Goal: Task Accomplishment & Management: Manage account settings

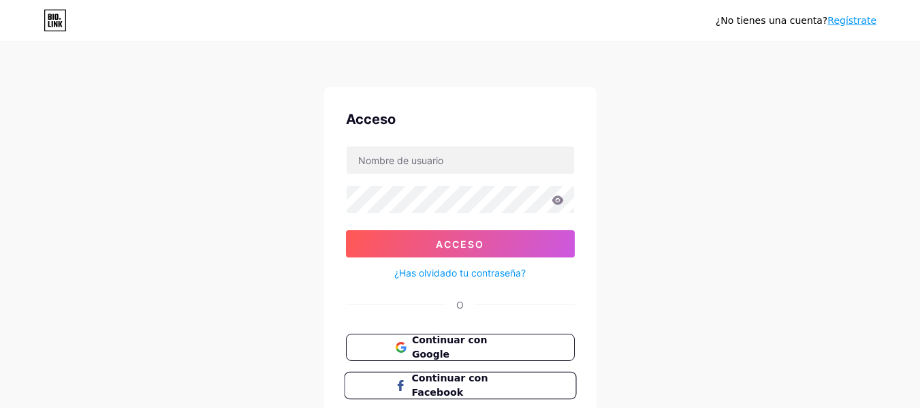
click at [455, 389] on font "Continuar con Facebook" at bounding box center [449, 385] width 76 height 26
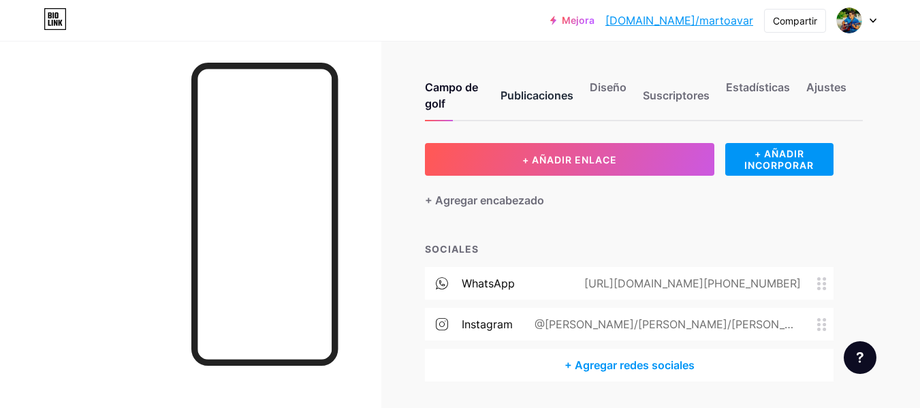
click at [536, 104] on div "Publicaciones" at bounding box center [536, 99] width 73 height 41
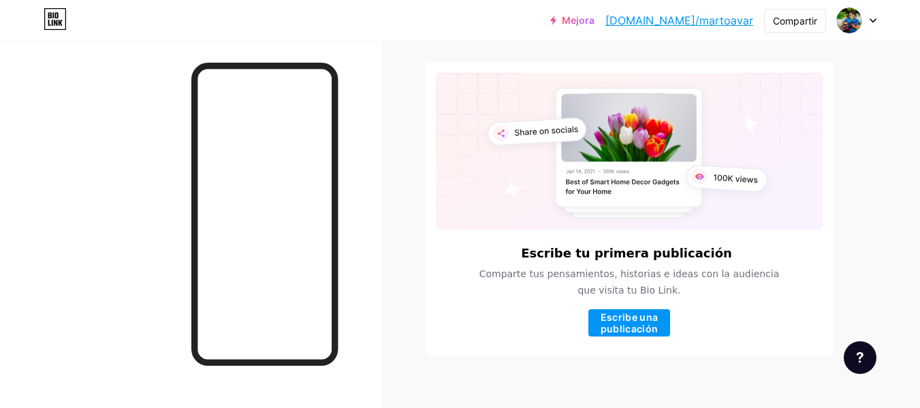
scroll to position [97, 0]
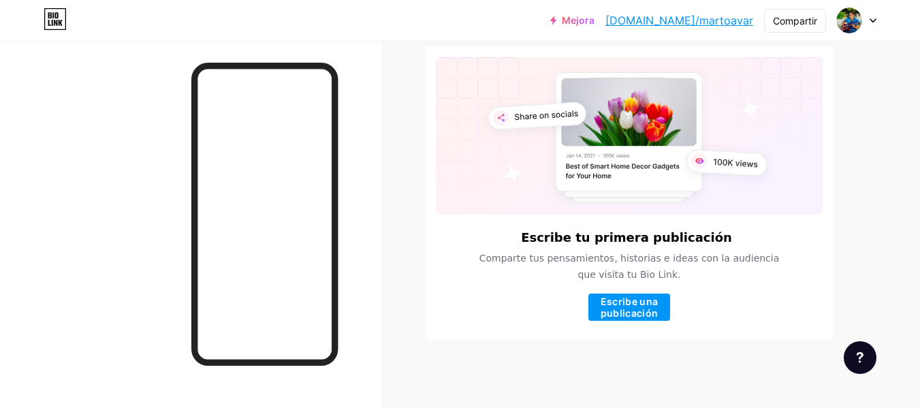
click at [870, 24] on div at bounding box center [856, 20] width 39 height 25
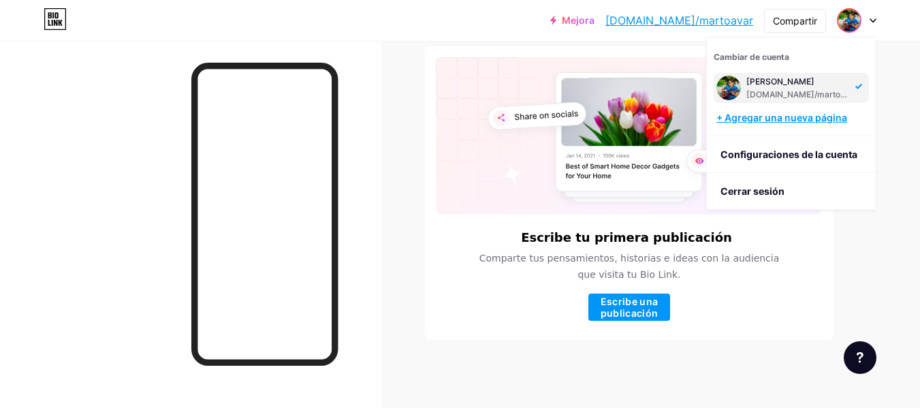
click at [769, 120] on font "+ Agregar una nueva página" at bounding box center [781, 118] width 131 height 12
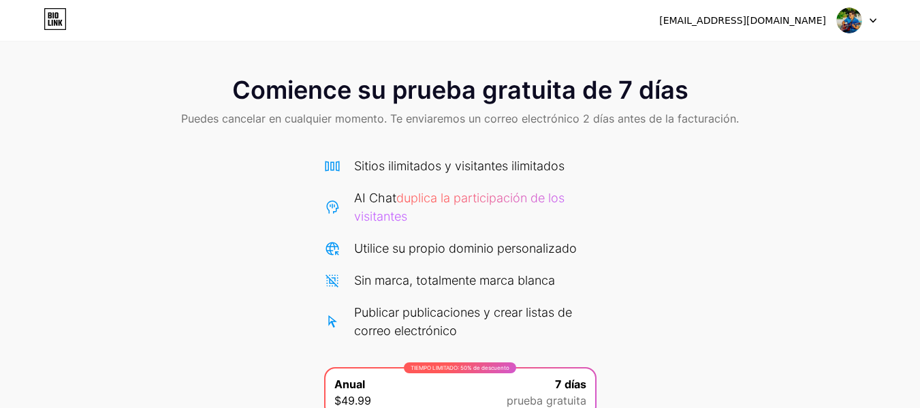
click at [849, 24] on img at bounding box center [849, 20] width 26 height 26
click at [798, 55] on li "Cerrar sesión" at bounding box center [791, 55] width 169 height 37
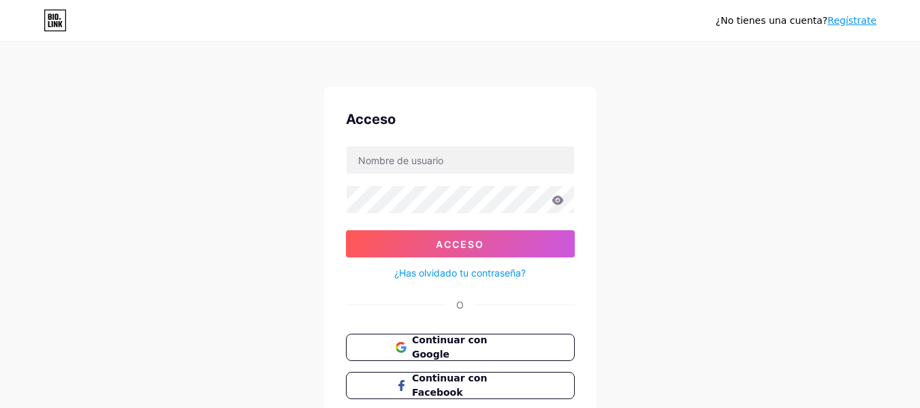
click at [476, 174] on form "Acceso ¿Has olvidado tu contraseña?" at bounding box center [460, 213] width 229 height 135
click at [470, 347] on font "Continuar con Google" at bounding box center [449, 347] width 76 height 26
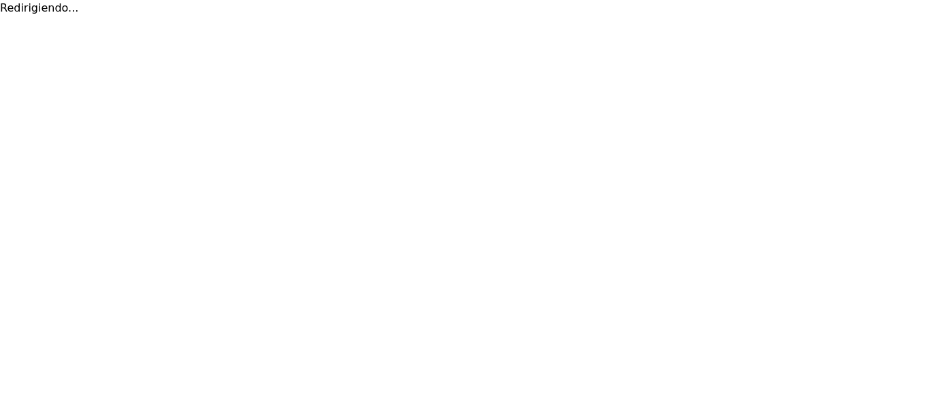
click at [470, 16] on html "Redirigiendo... Texto original Valora esta traducción Tu opinión servirá para a…" at bounding box center [465, 8] width 930 height 16
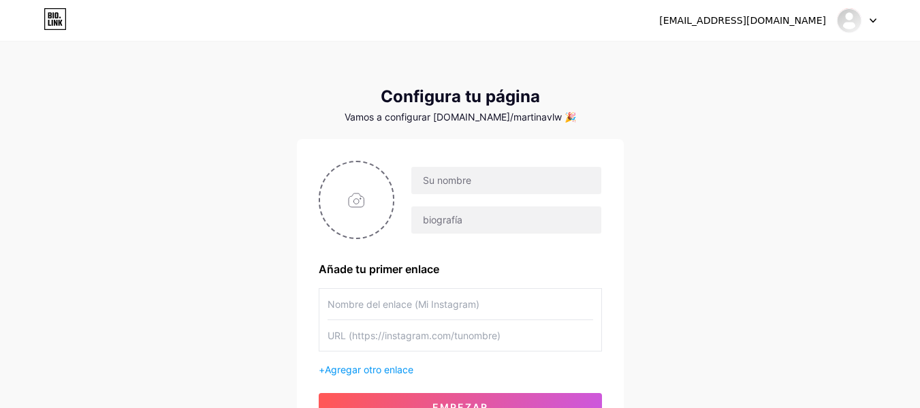
click at [880, 16] on div "[EMAIL_ADDRESS][DOMAIN_NAME] Panel Cerrar sesión" at bounding box center [460, 20] width 920 height 25
click at [867, 20] on div at bounding box center [856, 20] width 39 height 25
click at [773, 96] on font "Cerrar sesión" at bounding box center [752, 92] width 64 height 12
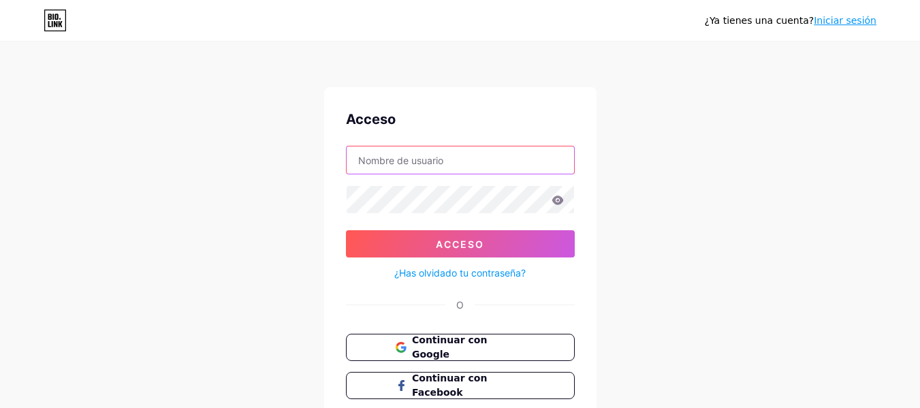
click at [465, 165] on input "text" at bounding box center [459, 159] width 227 height 27
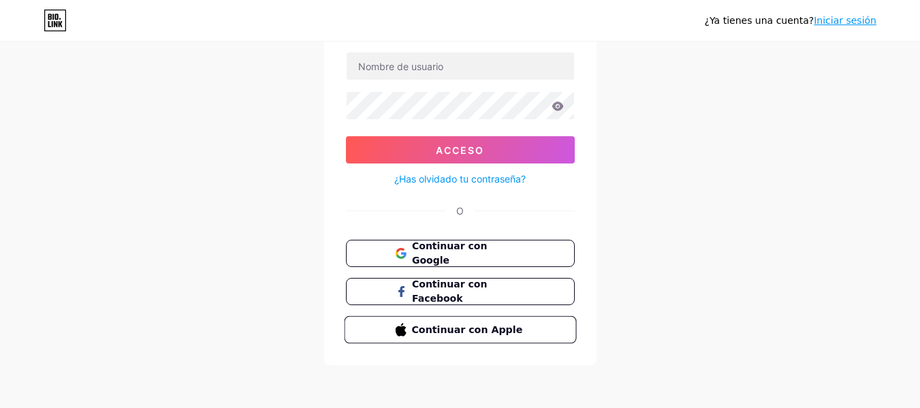
click at [478, 333] on font "Continuar con Apple" at bounding box center [466, 328] width 111 height 11
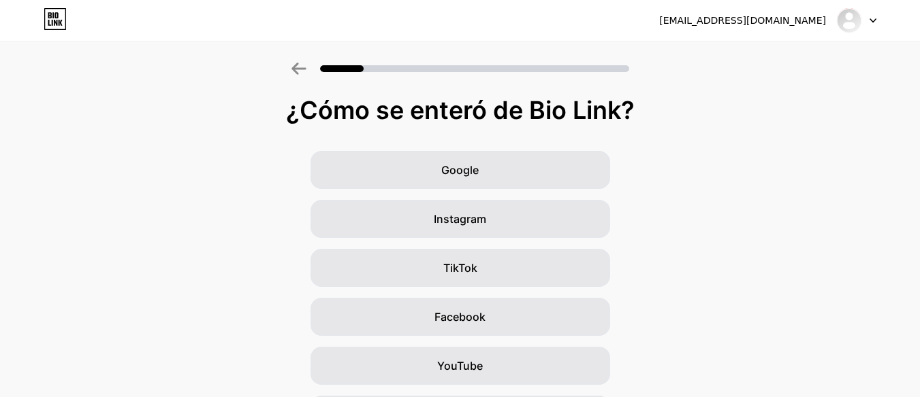
click at [863, 16] on div at bounding box center [856, 20] width 39 height 25
click at [757, 48] on li "Cerrar sesión" at bounding box center [791, 55] width 169 height 37
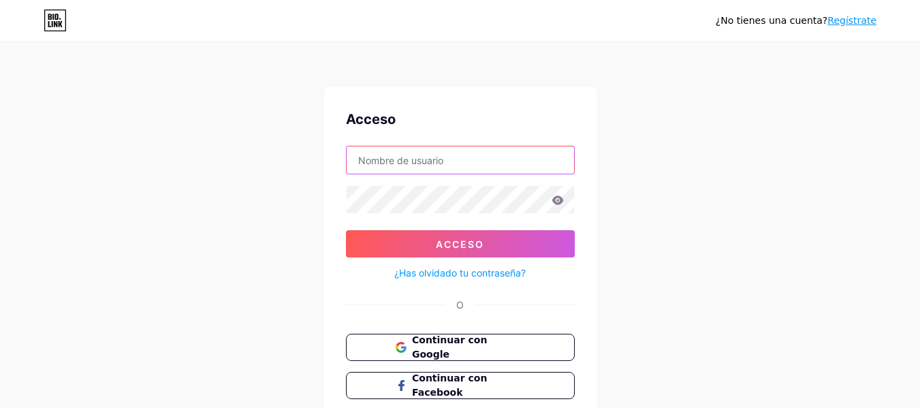
click at [414, 157] on input "text" at bounding box center [459, 159] width 227 height 27
click at [340, 205] on div "Acceso Acceso ¿Has olvidado tu contraseña? O Continuar con Google Continuar con…" at bounding box center [460, 273] width 272 height 372
click at [444, 272] on font "¿Has olvidado tu contraseña?" at bounding box center [459, 273] width 131 height 12
click at [415, 165] on input "text" at bounding box center [459, 159] width 227 height 27
click at [558, 197] on icon at bounding box center [557, 199] width 12 height 9
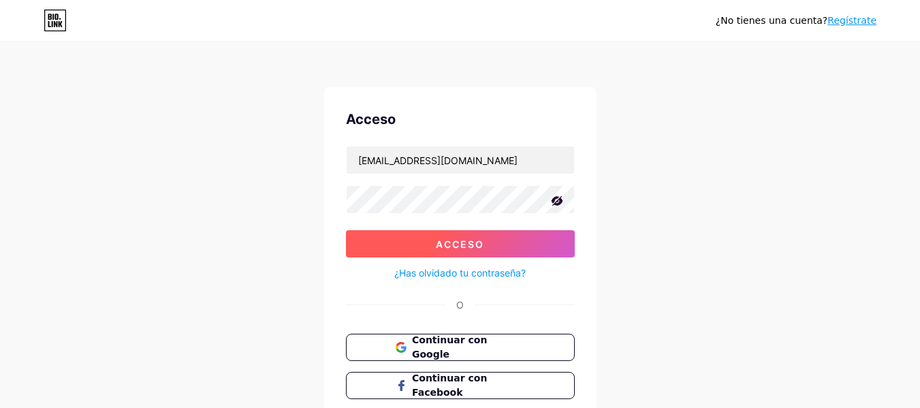
click at [520, 248] on button "Acceso" at bounding box center [460, 243] width 229 height 27
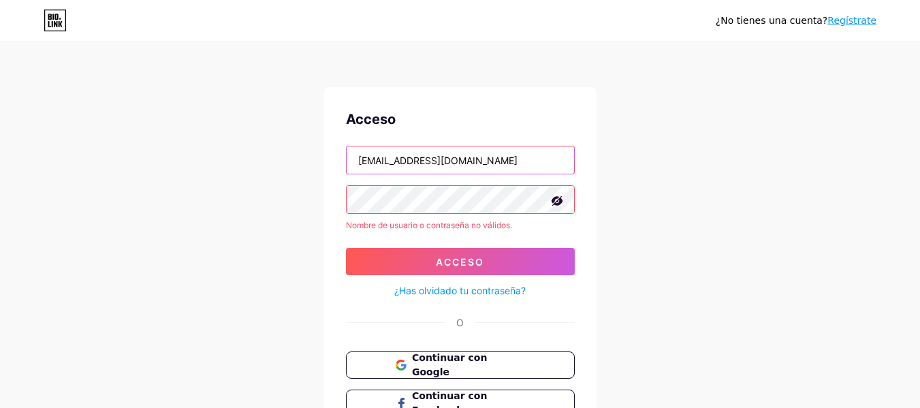
click at [510, 155] on input "avilaariasmartintadeo@gmail.com" at bounding box center [459, 159] width 227 height 27
type input "a21213826@alumnos.uady.mx"
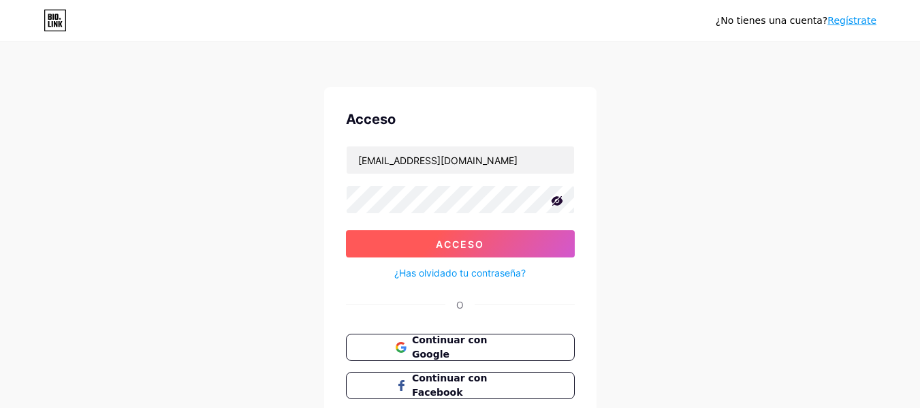
click at [500, 237] on button "Acceso" at bounding box center [460, 243] width 229 height 27
click at [521, 250] on button "Acceso" at bounding box center [460, 243] width 229 height 27
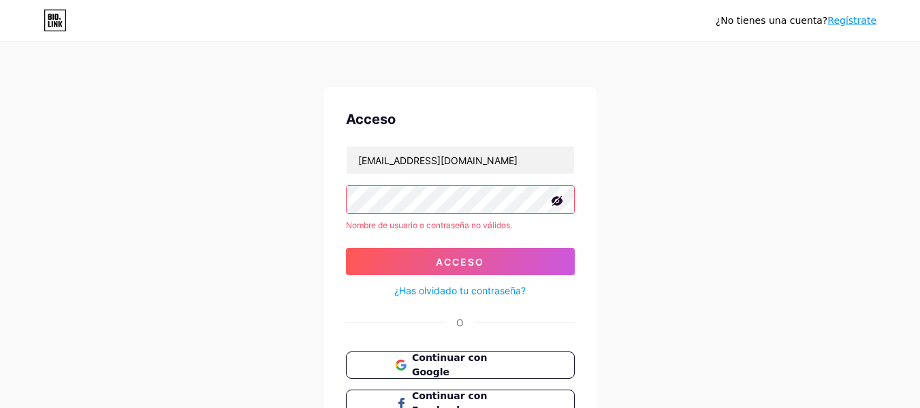
click at [498, 283] on link "¿Has olvidado tu contraseña?" at bounding box center [459, 290] width 131 height 14
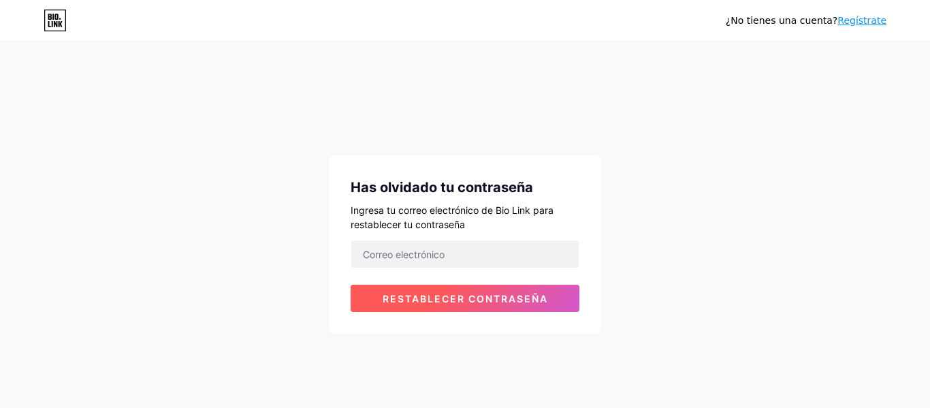
click at [474, 294] on font "Restablecer contraseña" at bounding box center [465, 299] width 165 height 12
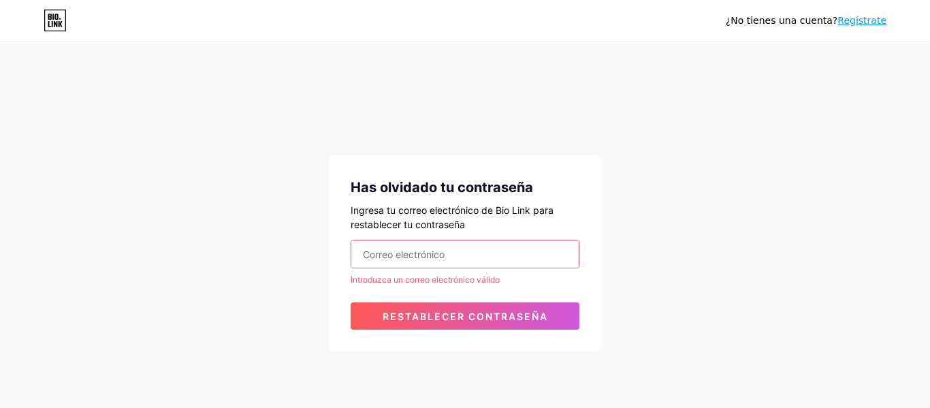
click at [467, 254] on input "email" at bounding box center [464, 253] width 227 height 27
type input "a"
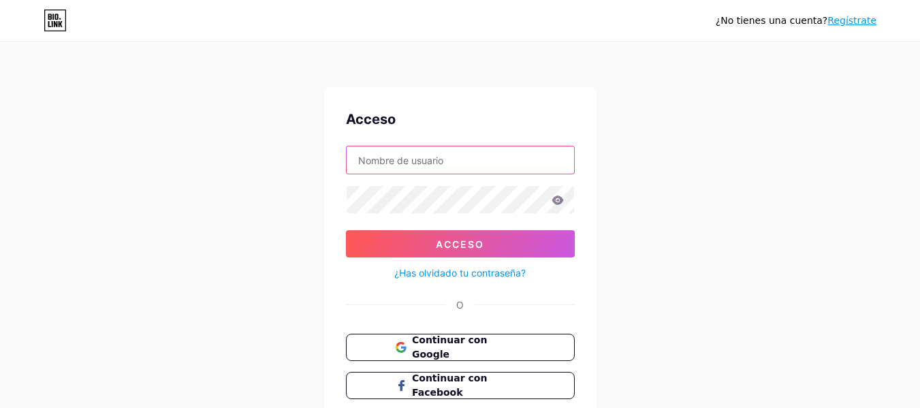
click at [400, 150] on input "text" at bounding box center [459, 159] width 227 height 27
type input "martocv"
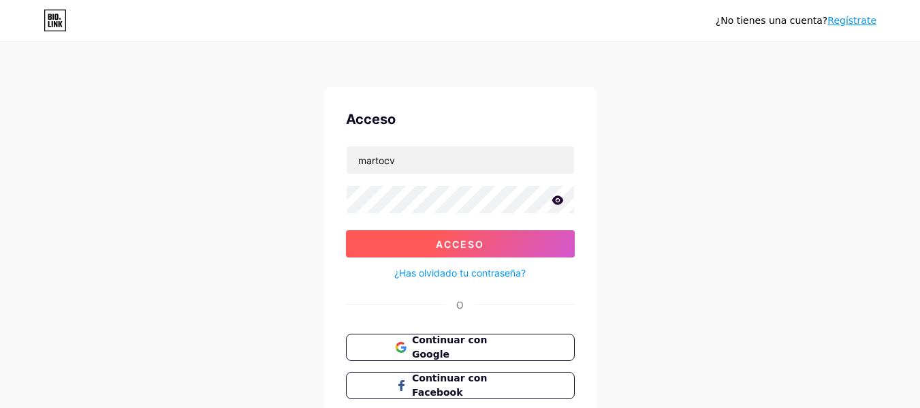
click at [427, 230] on button "Acceso" at bounding box center [460, 243] width 229 height 27
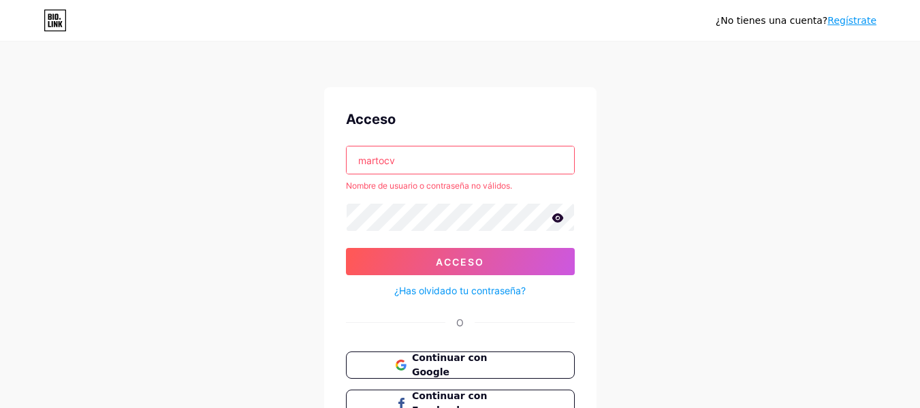
click at [448, 159] on input "martocv" at bounding box center [459, 159] width 227 height 27
click at [461, 296] on link "¿Has olvidado tu contraseña?" at bounding box center [459, 290] width 131 height 14
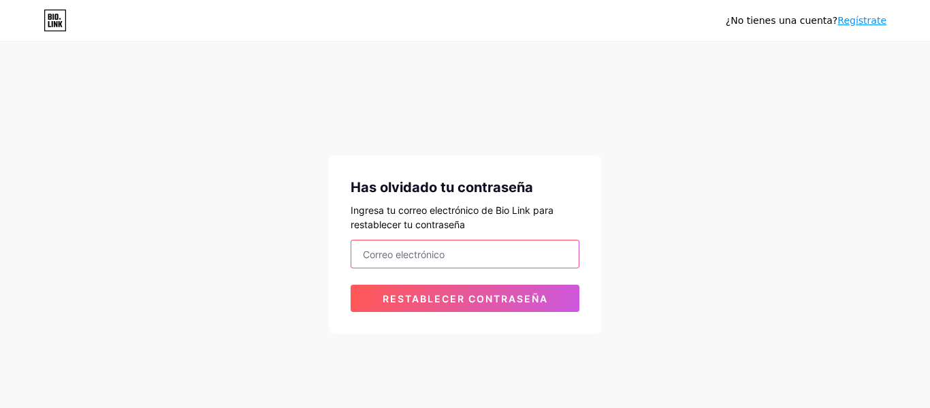
click at [453, 253] on input "email" at bounding box center [464, 253] width 227 height 27
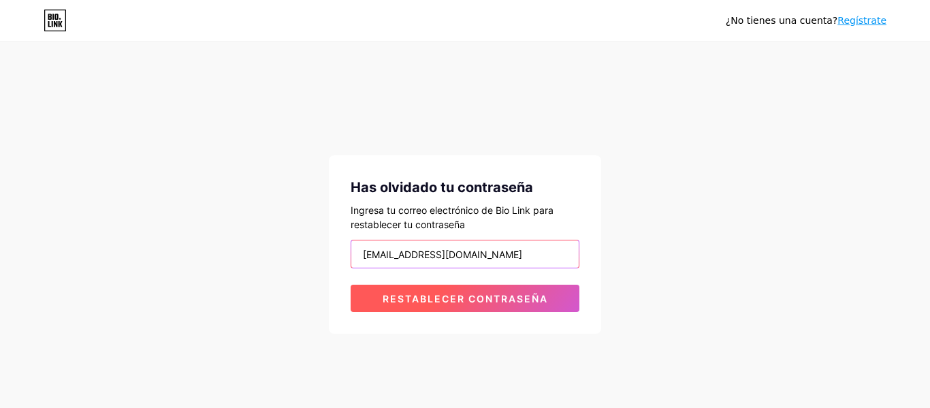
type input "a21213826@alumnos.uady.mx"
click at [469, 290] on button "Restablecer contraseña" at bounding box center [465, 298] width 229 height 27
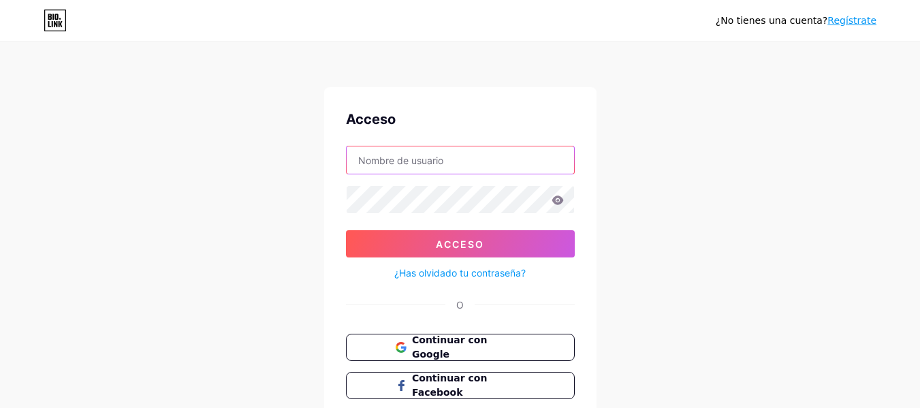
click at [395, 156] on input "text" at bounding box center [459, 159] width 227 height 27
type input "avilaariasmartintadeo@gmail.com"
click at [459, 268] on font "¿Has olvidado tu contraseña?" at bounding box center [459, 273] width 131 height 12
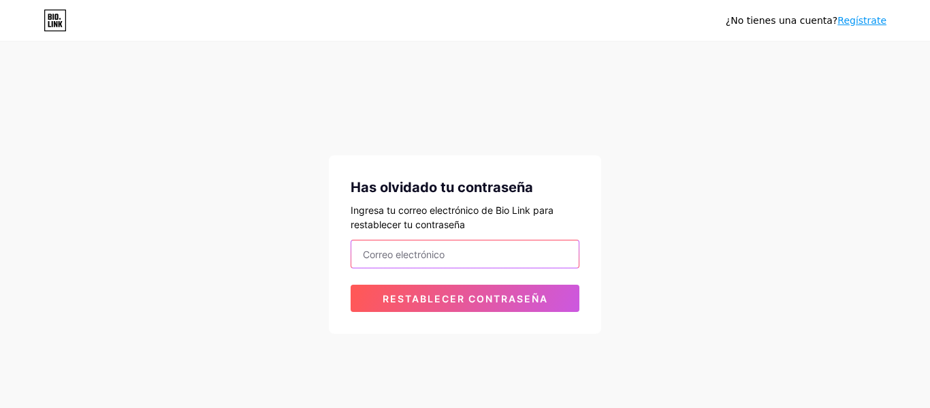
click at [464, 244] on input "email" at bounding box center [464, 253] width 227 height 27
type input "avilaariasmartintadeo@gmail.com"
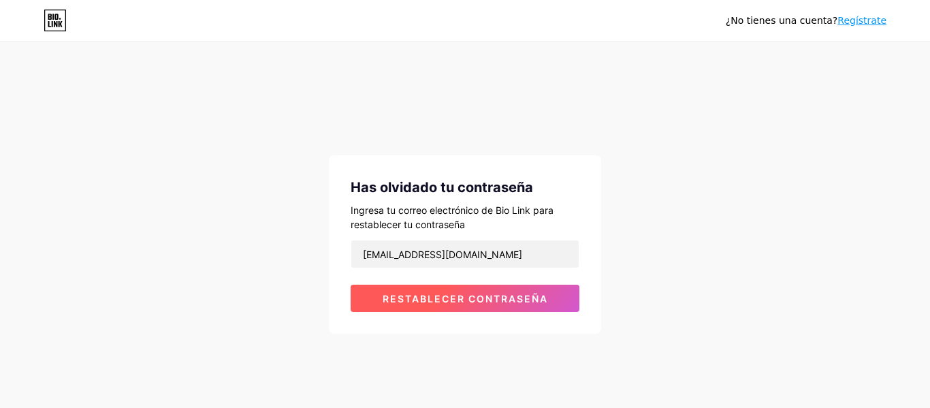
click at [481, 294] on font "Restablecer contraseña" at bounding box center [465, 299] width 165 height 12
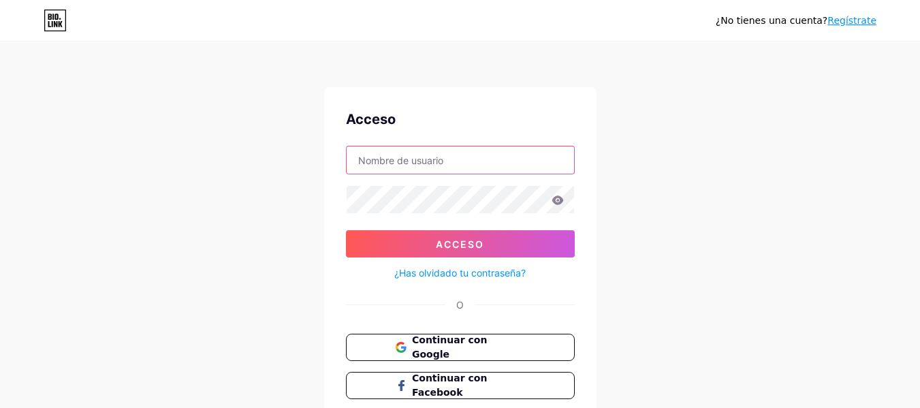
click at [395, 155] on input "text" at bounding box center [459, 159] width 227 height 27
